Goal: Transaction & Acquisition: Purchase product/service

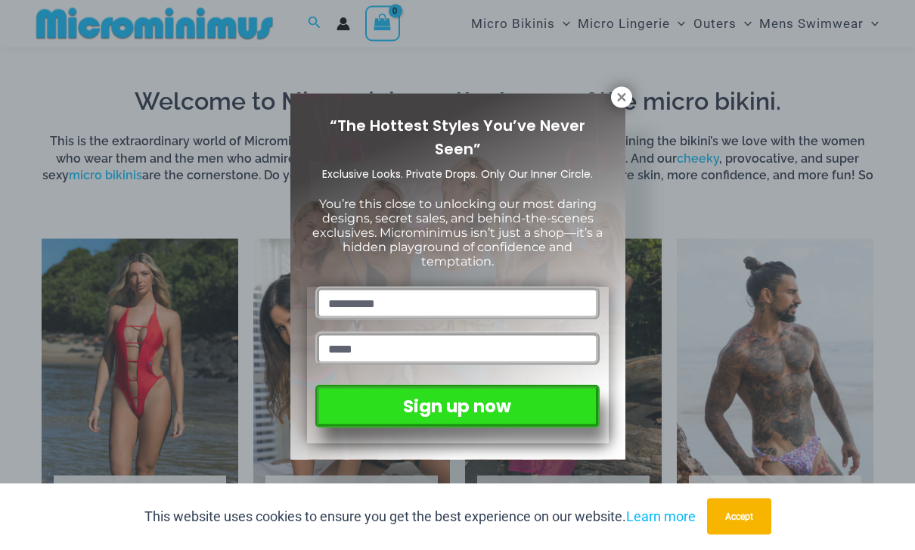
click at [615, 104] on button at bounding box center [621, 97] width 21 height 21
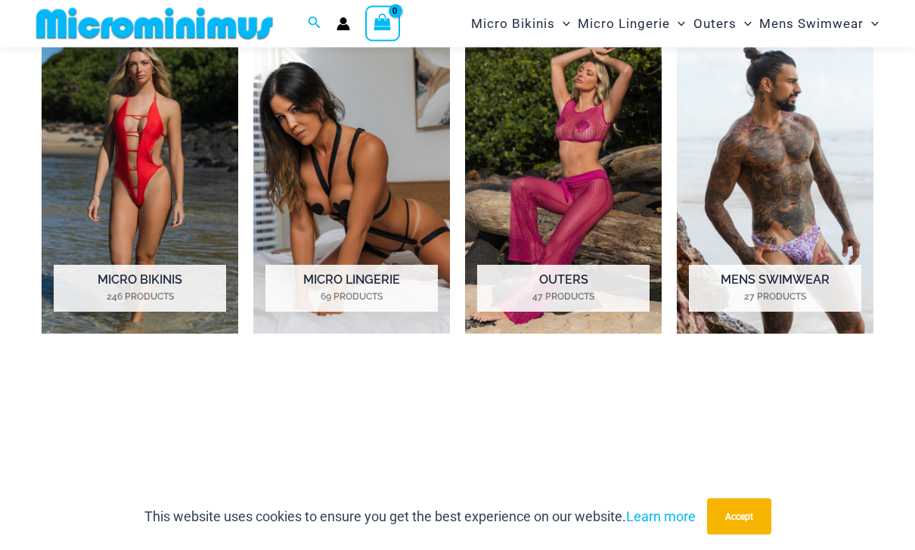
scroll to position [654, 0]
click at [295, 283] on h2 "Micro Lingerie 69 Products" at bounding box center [351, 288] width 172 height 47
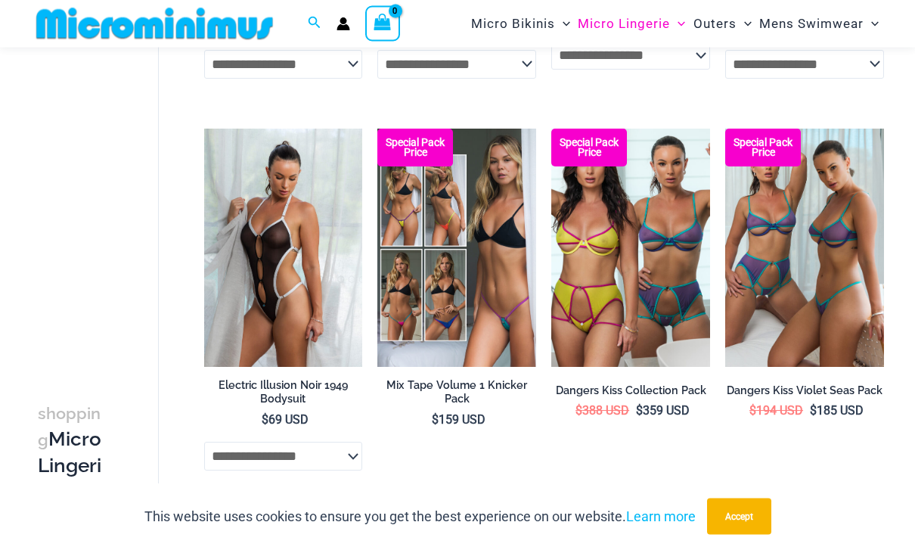
scroll to position [2125, 0]
click at [204, 129] on img at bounding box center [204, 129] width 0 height 0
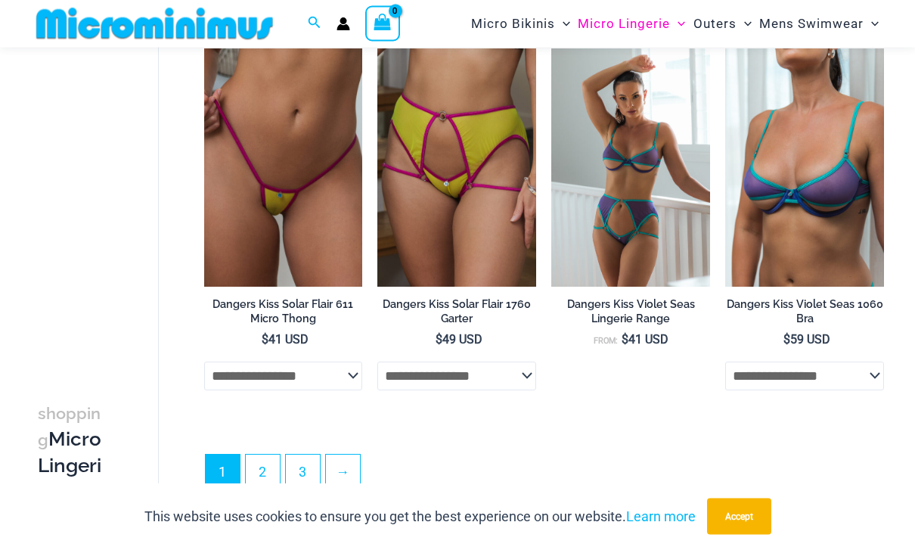
scroll to position [2988, 0]
click at [262, 468] on link "2" at bounding box center [263, 472] width 34 height 34
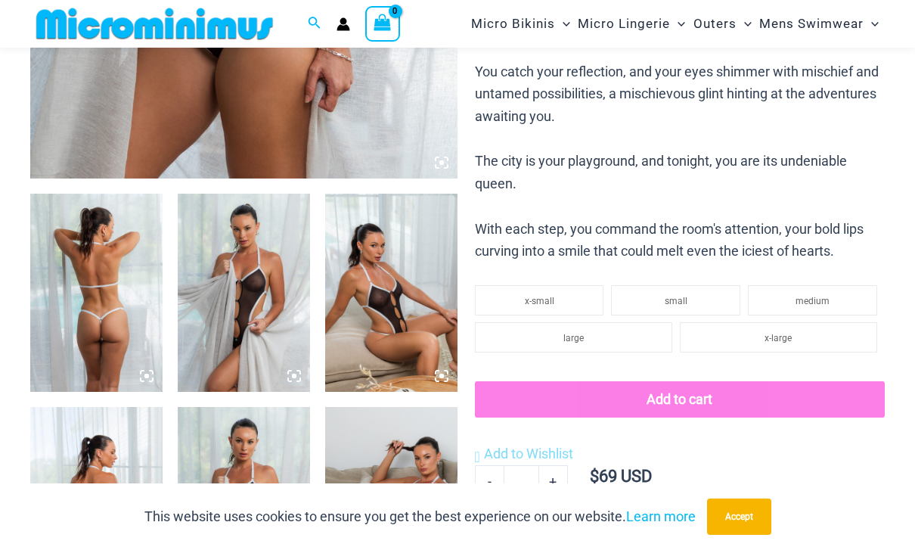
scroll to position [543, 0]
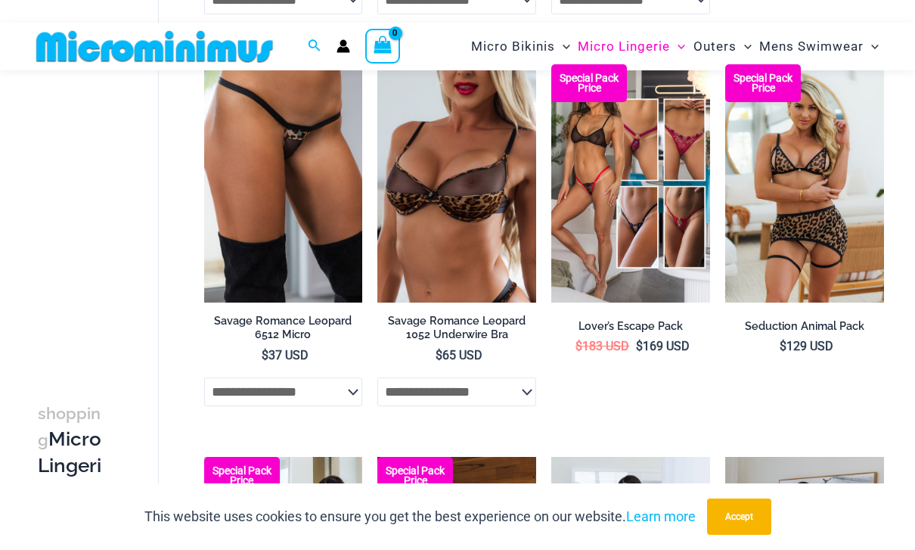
scroll to position [2417, 0]
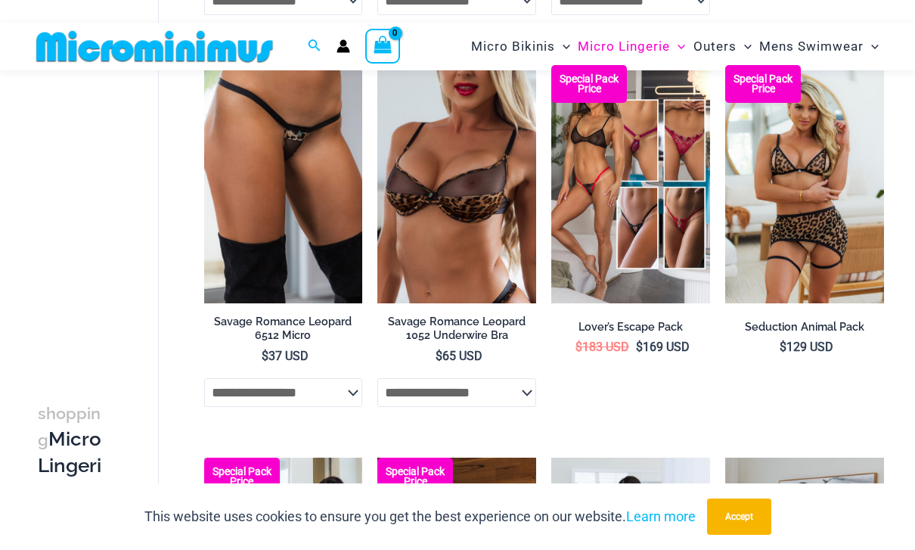
click at [655, 327] on h2 "Lover’s Escape Pack" at bounding box center [630, 327] width 159 height 14
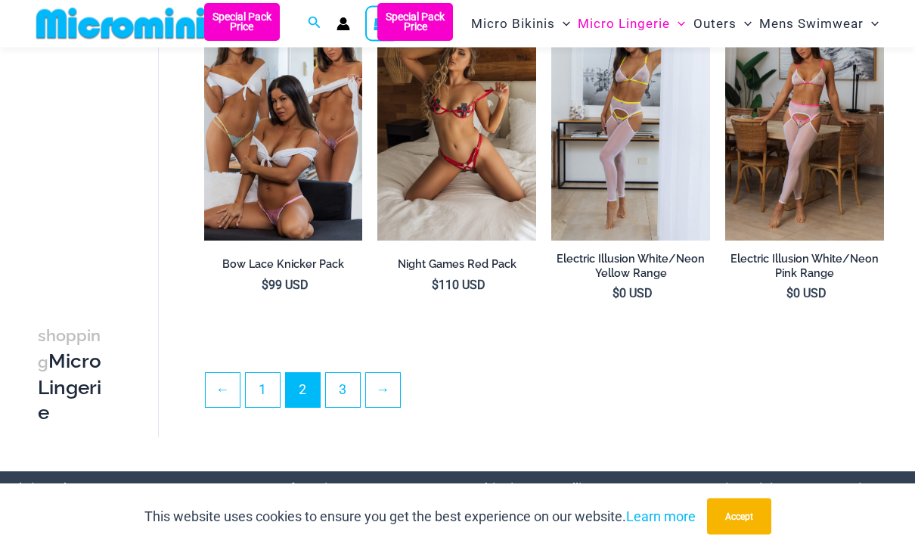
scroll to position [2871, 0]
click at [340, 386] on link "3" at bounding box center [343, 390] width 34 height 34
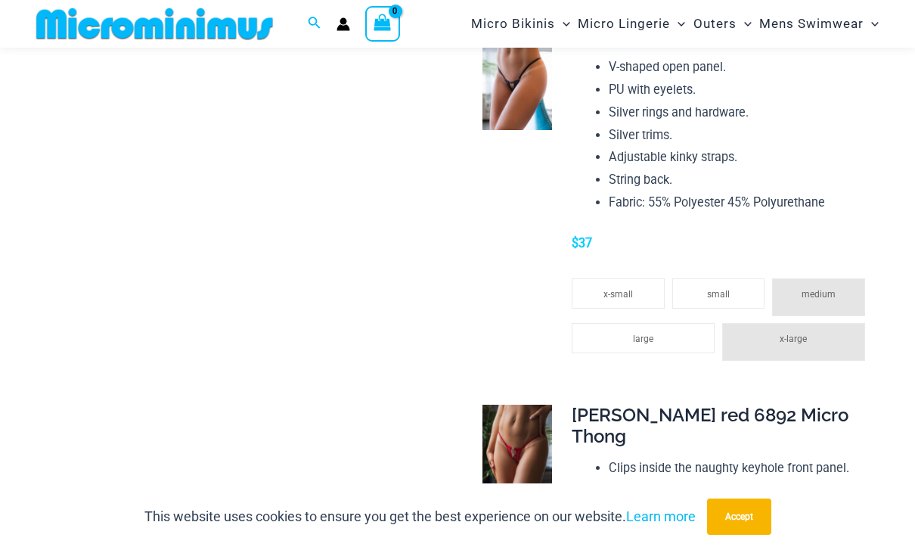
scroll to position [1856, 0]
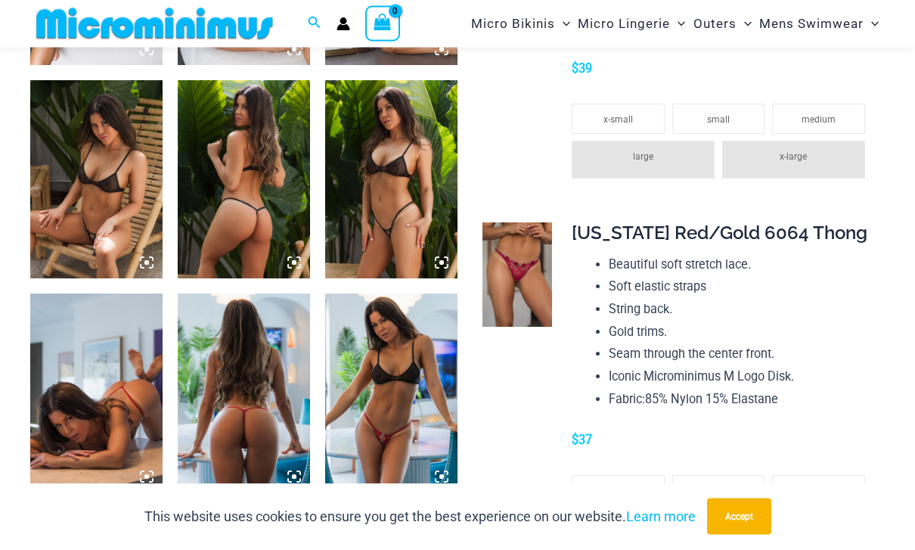
click at [383, 240] on img at bounding box center [391, 180] width 132 height 199
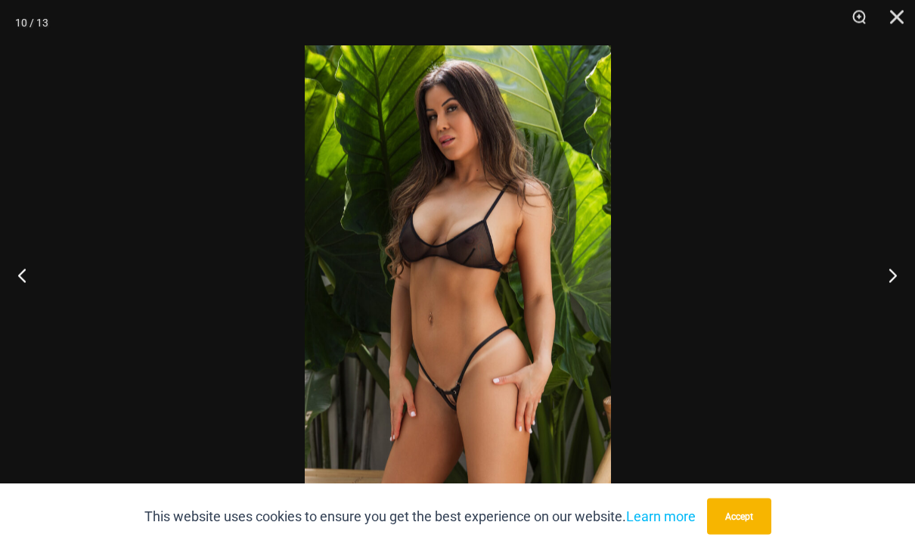
scroll to position [1141, 0]
click at [897, 21] on button "Close" at bounding box center [891, 22] width 38 height 45
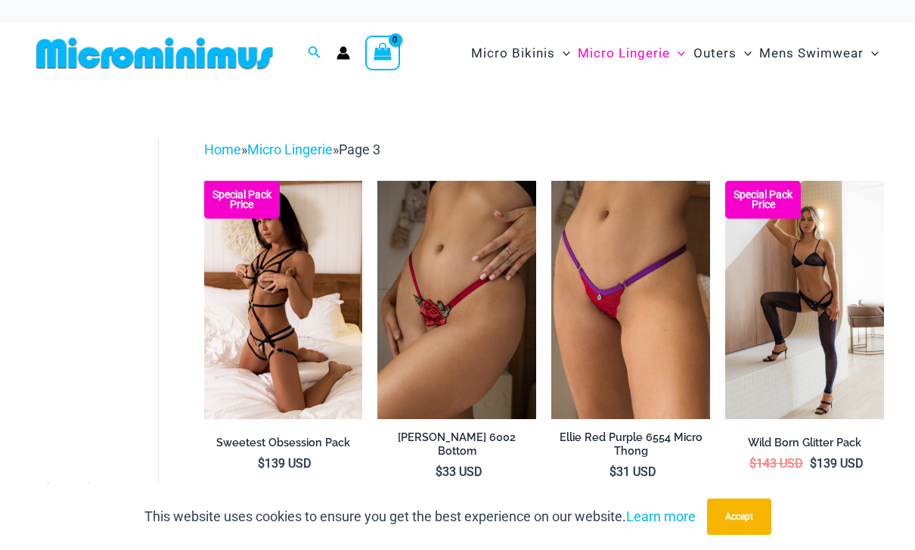
click at [505, 58] on span "Micro Bikinis" at bounding box center [513, 53] width 84 height 39
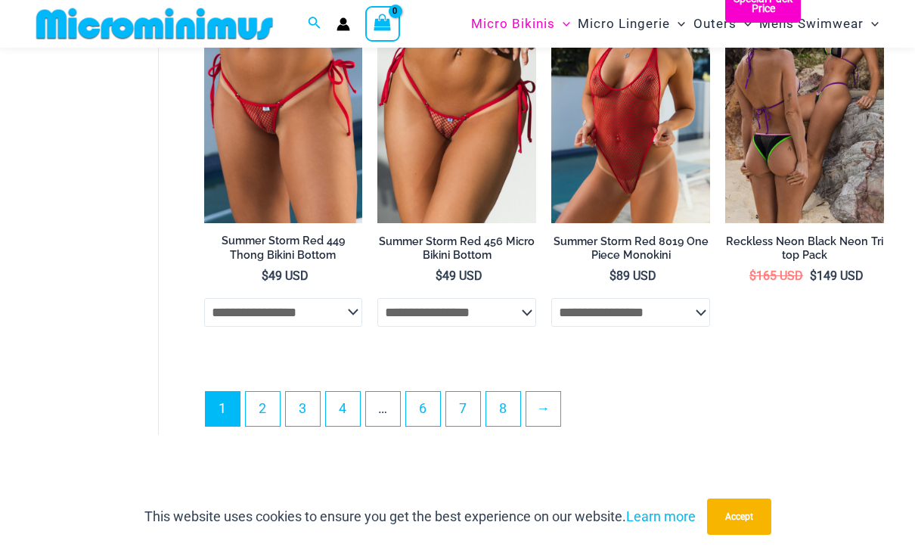
scroll to position [3314, 0]
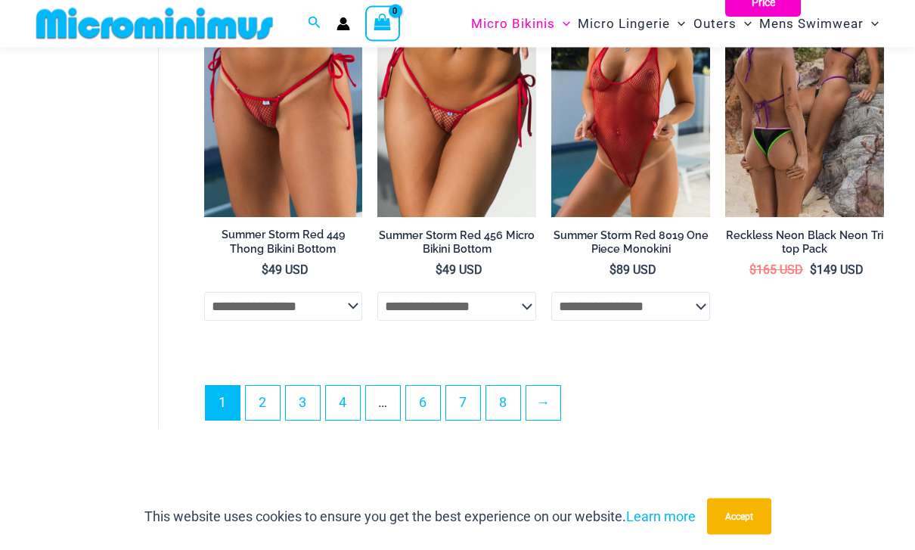
click at [270, 399] on link "2" at bounding box center [263, 403] width 34 height 34
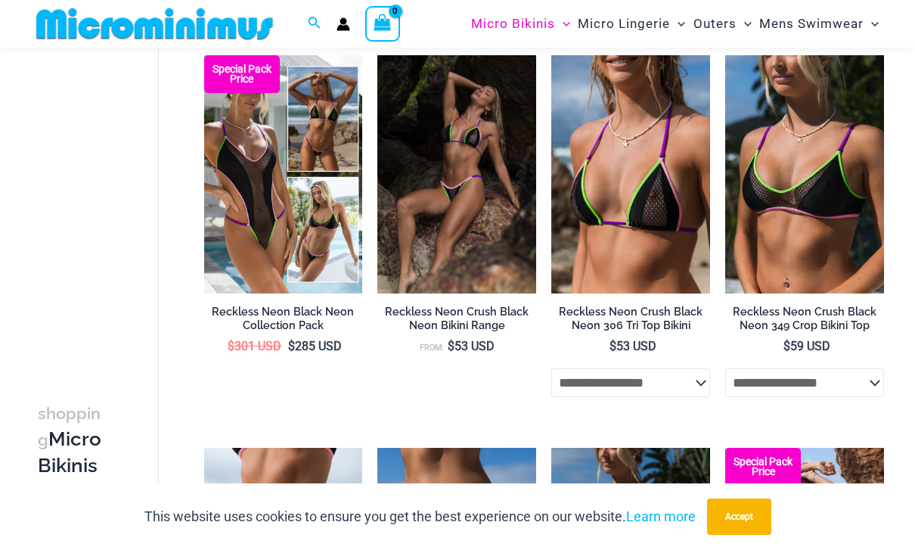
scroll to position [58, 0]
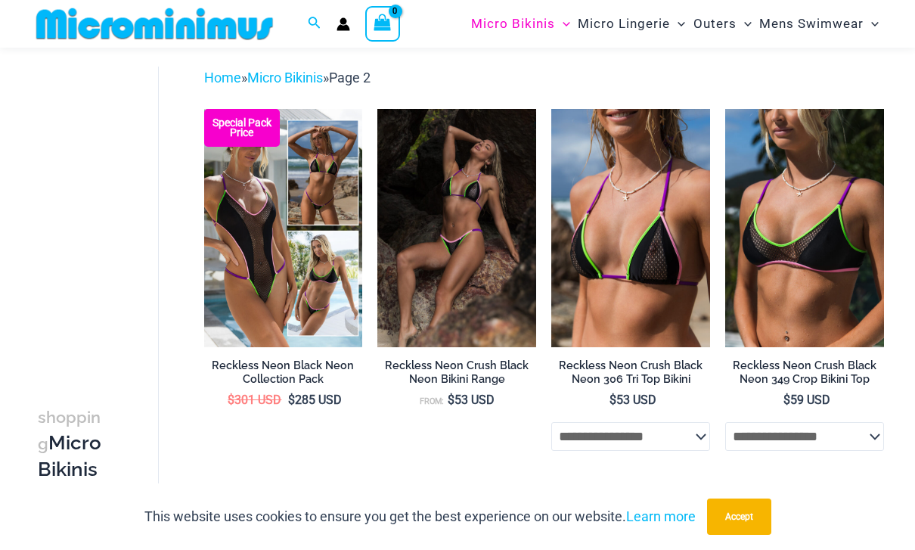
click at [204, 109] on img at bounding box center [204, 109] width 0 height 0
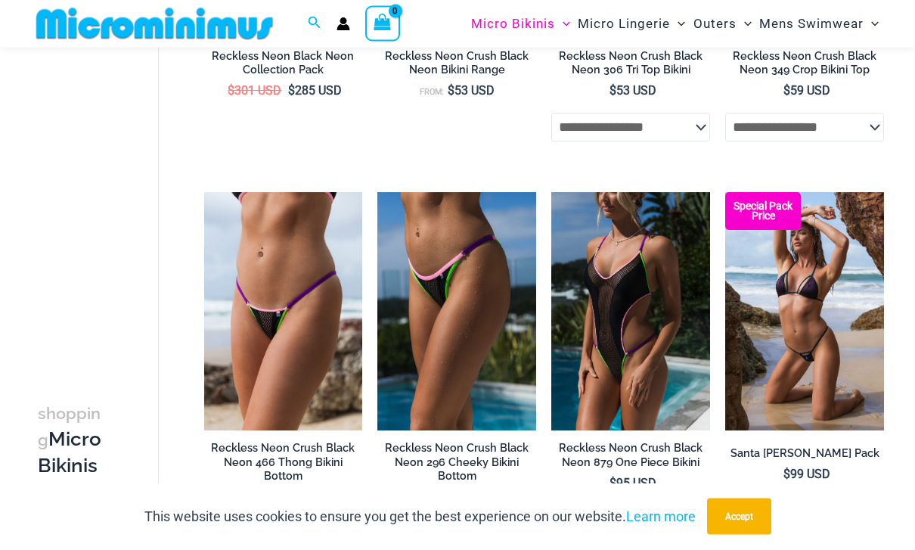
scroll to position [367, 0]
click at [551, 192] on img at bounding box center [551, 192] width 0 height 0
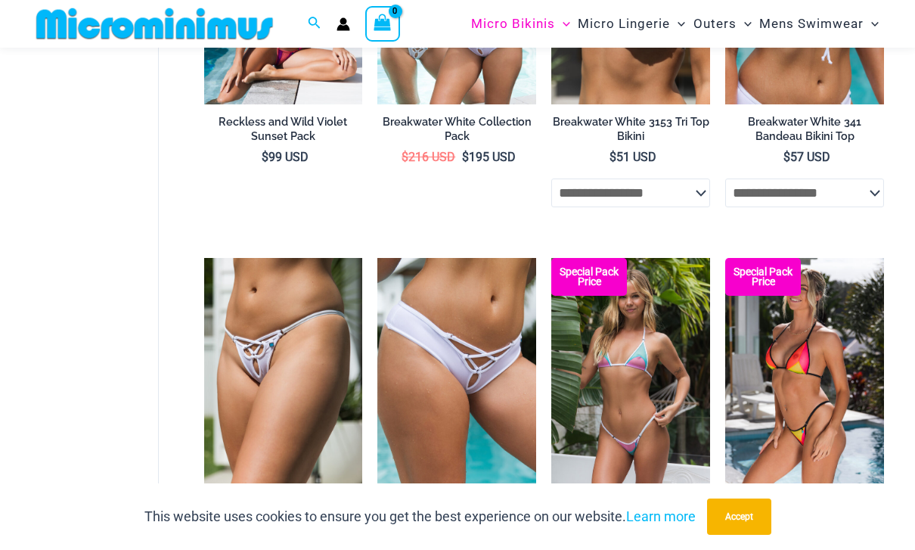
scroll to position [1749, 0]
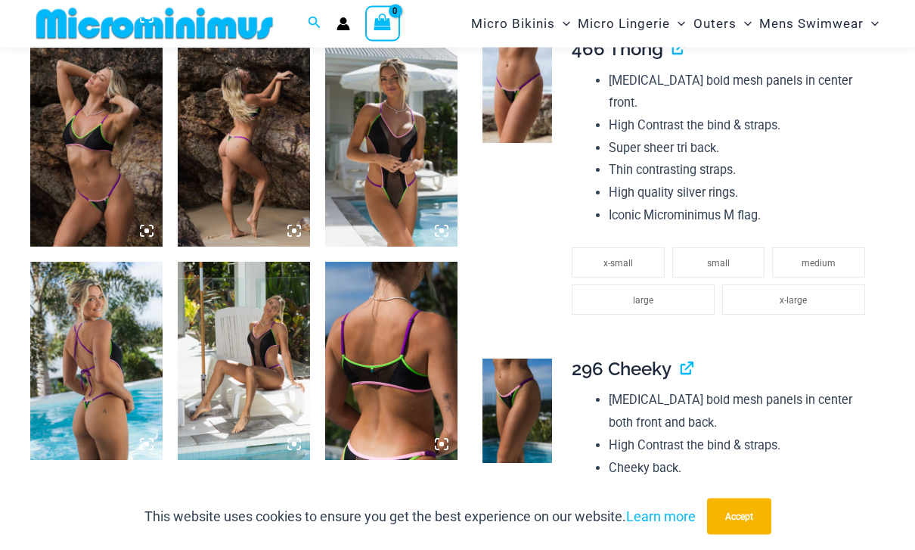
scroll to position [1337, 0]
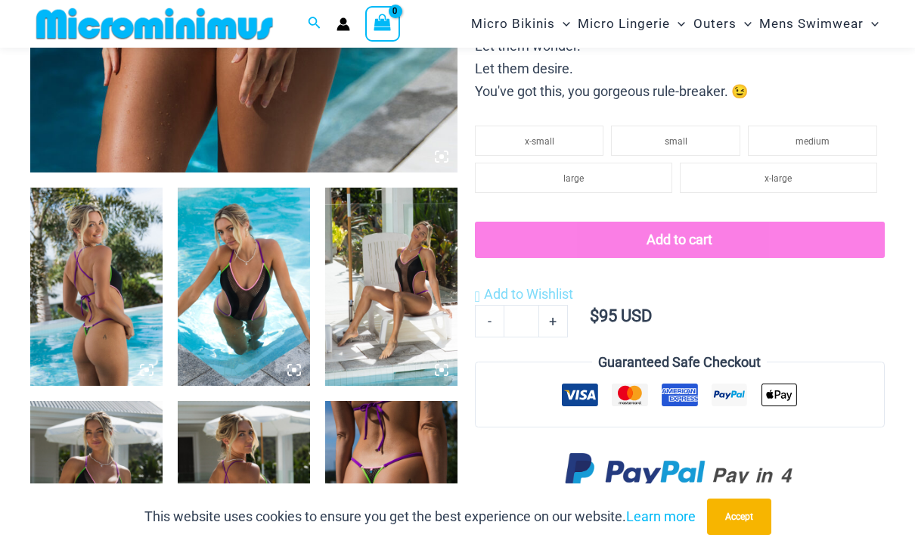
scroll to position [576, 0]
